Goal: Register for event/course

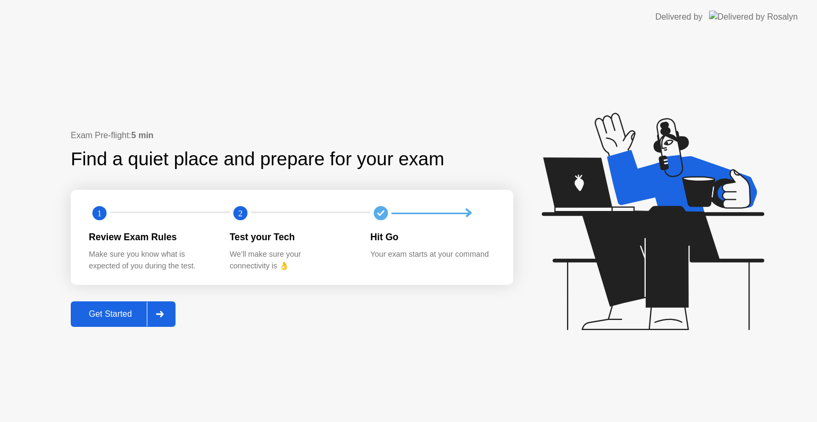
click at [98, 313] on div "Get Started" at bounding box center [110, 315] width 73 height 10
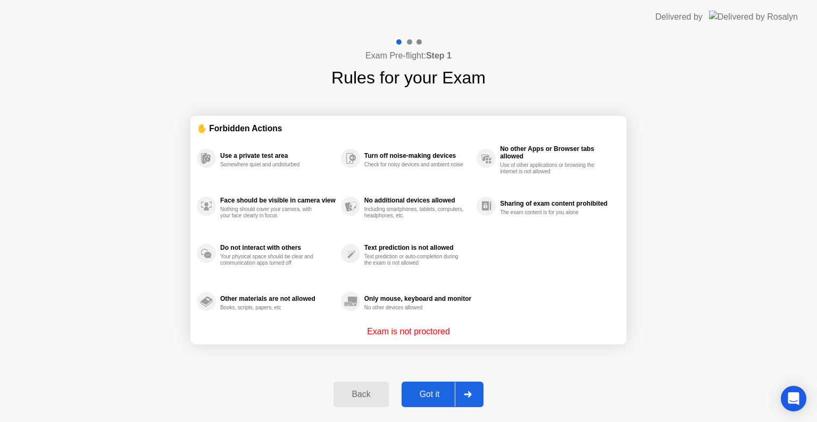
click at [438, 392] on div "Got it" at bounding box center [430, 395] width 50 height 10
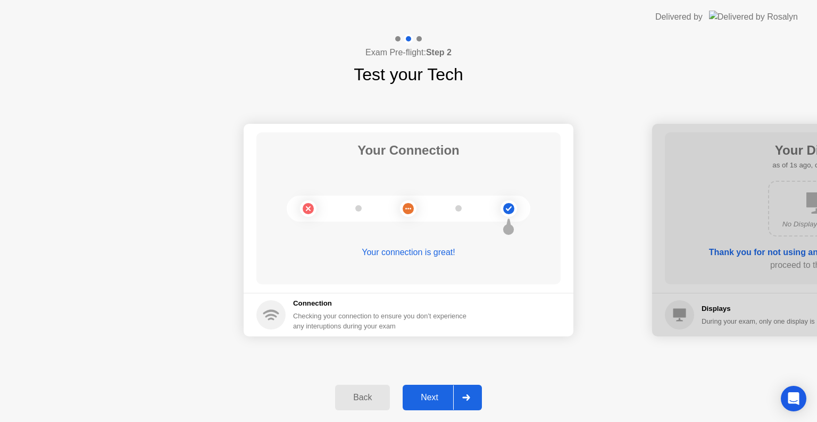
click at [426, 400] on div "Next" at bounding box center [429, 398] width 47 height 10
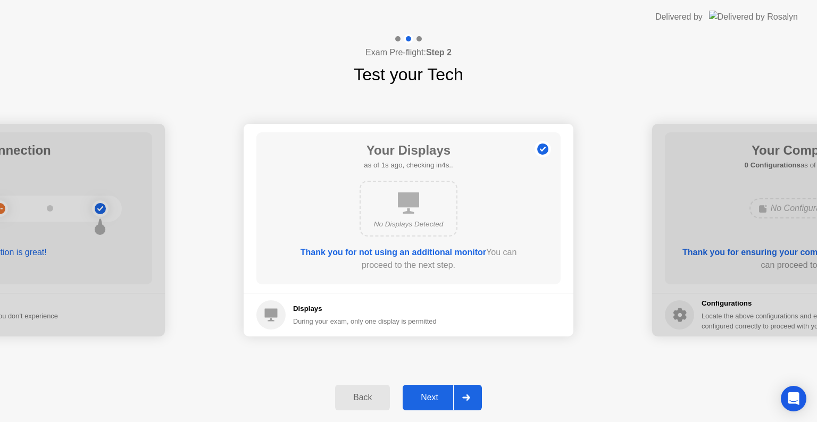
click at [426, 400] on div "Next" at bounding box center [429, 398] width 47 height 10
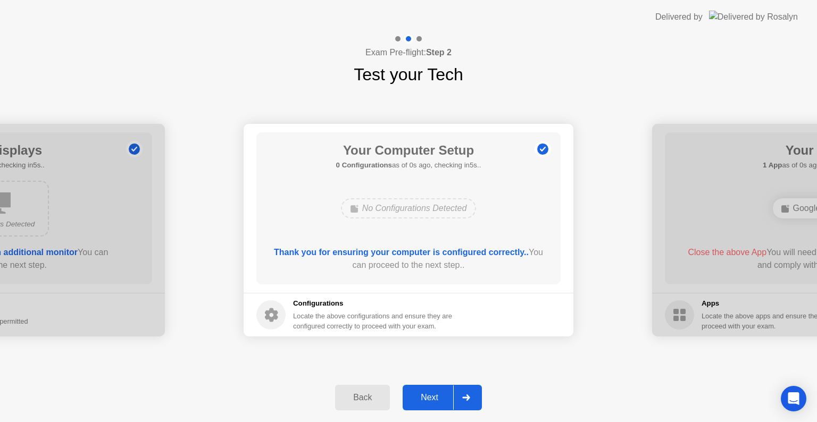
click at [426, 400] on div "Next" at bounding box center [429, 398] width 47 height 10
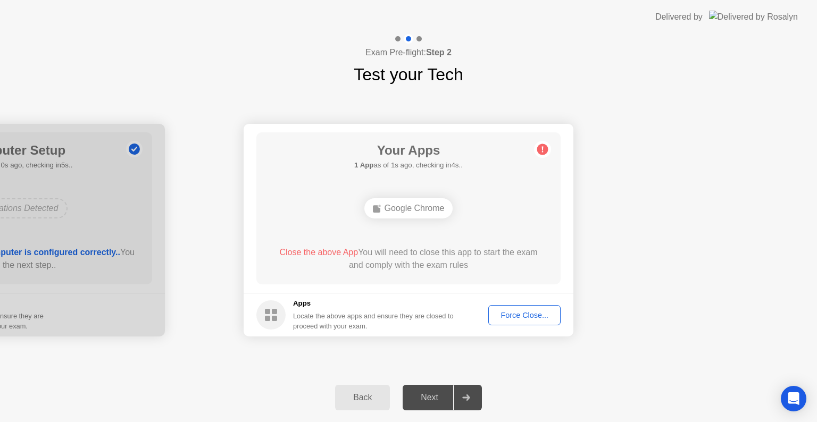
drag, startPoint x: 426, startPoint y: 400, endPoint x: 433, endPoint y: 381, distance: 20.5
click at [426, 400] on div "Next" at bounding box center [429, 398] width 47 height 10
click at [514, 306] on button "Force Close..." at bounding box center [524, 315] width 72 height 20
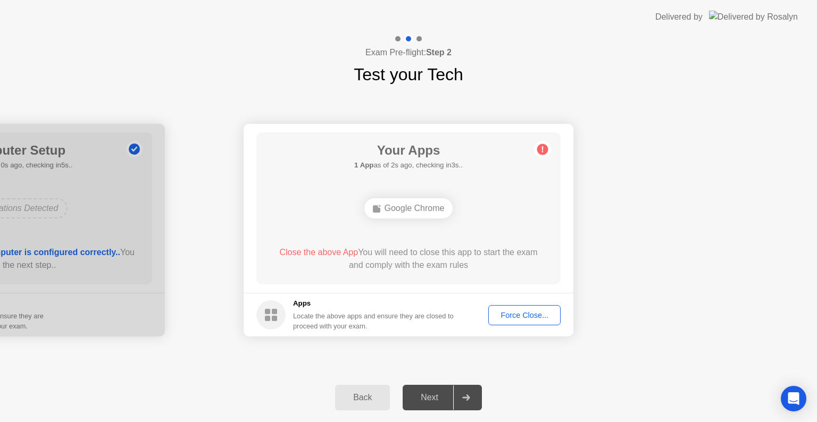
click at [513, 312] on div "Force Close..." at bounding box center [524, 315] width 65 height 9
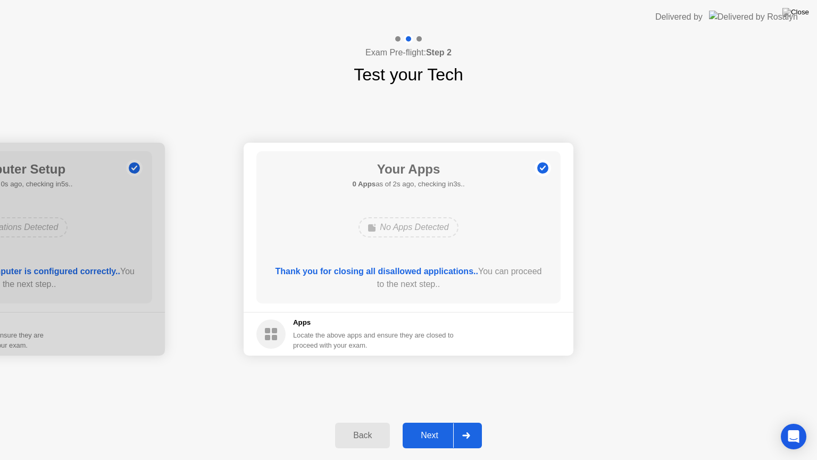
click at [438, 422] on div "Next" at bounding box center [429, 435] width 47 height 10
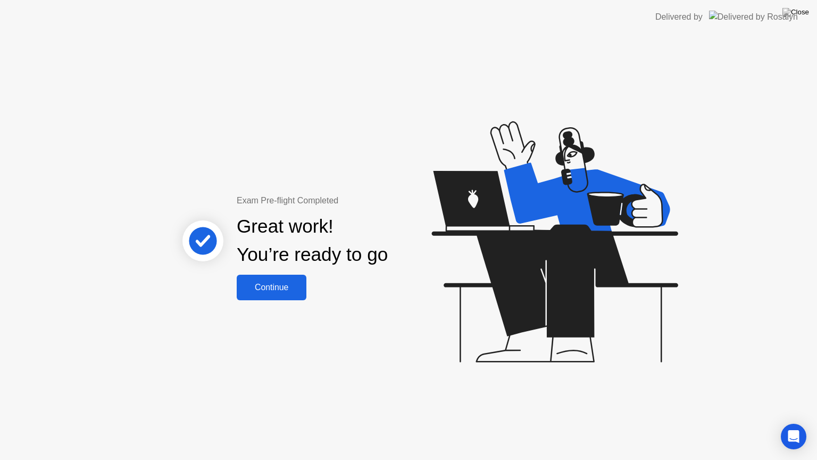
click at [289, 284] on div "Continue" at bounding box center [271, 287] width 63 height 10
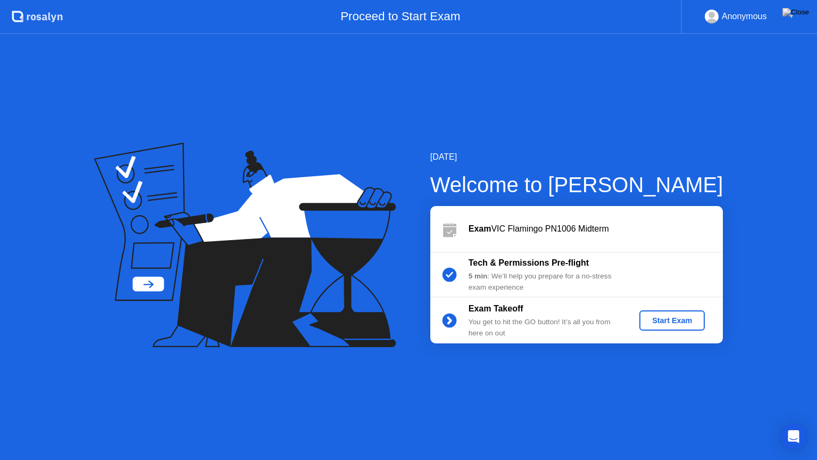
click at [676, 322] on div "Start Exam" at bounding box center [672, 320] width 57 height 9
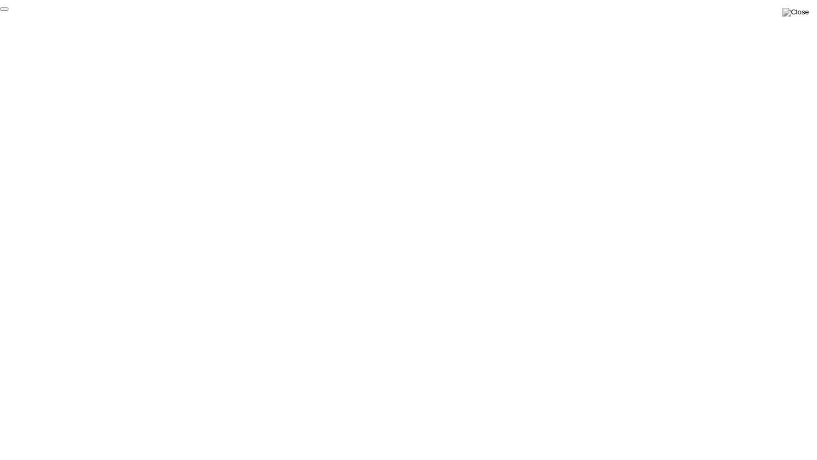
click div "End Proctoring Session"
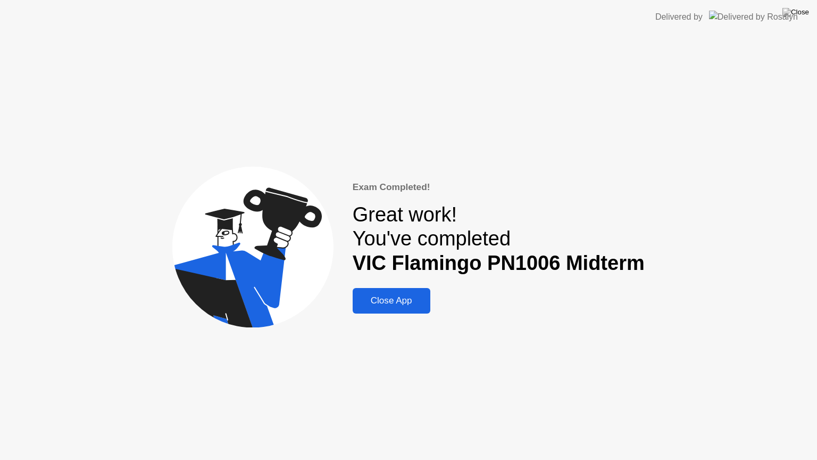
click at [403, 305] on div "Close App" at bounding box center [391, 300] width 71 height 11
